Goal: Find specific page/section: Find specific page/section

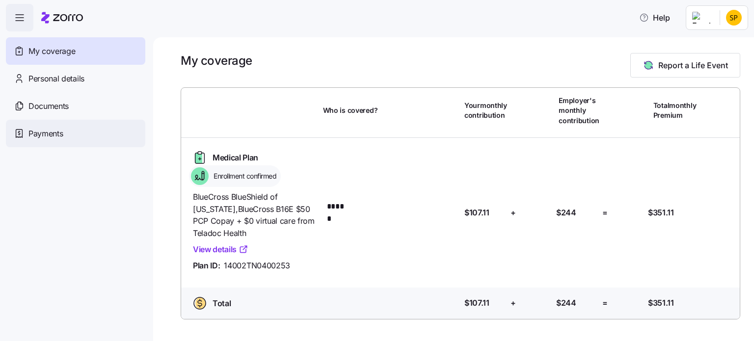
click at [61, 138] on span "Payments" at bounding box center [45, 134] width 34 height 12
